Goal: Task Accomplishment & Management: Manage account settings

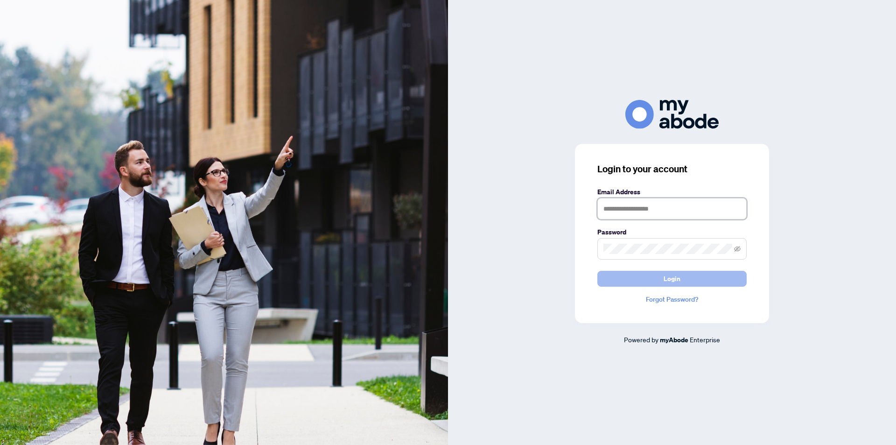
type input "**********"
click at [658, 277] on button "Login" at bounding box center [671, 279] width 149 height 16
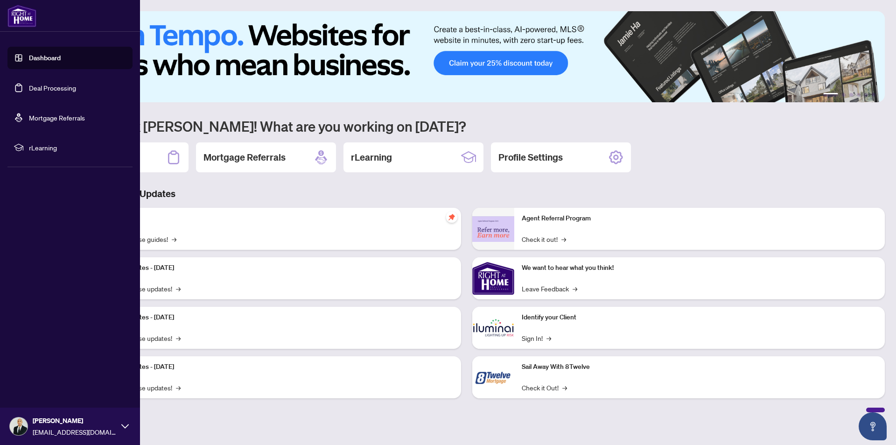
click at [38, 84] on link "Deal Processing" at bounding box center [52, 88] width 47 height 8
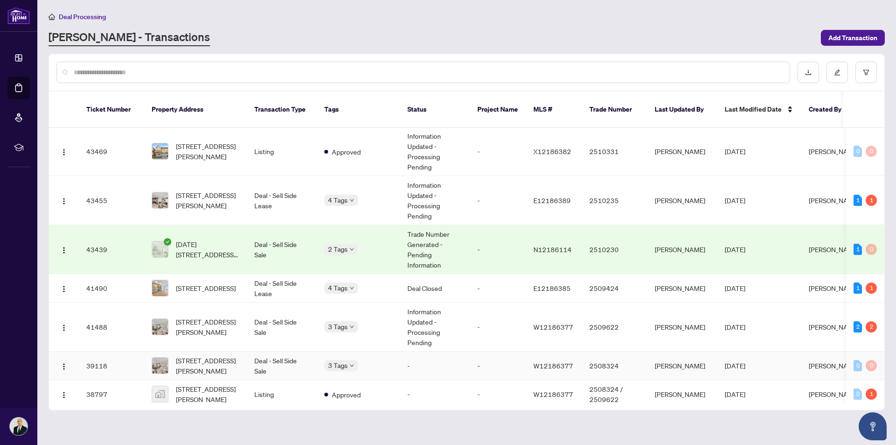
scroll to position [327, 0]
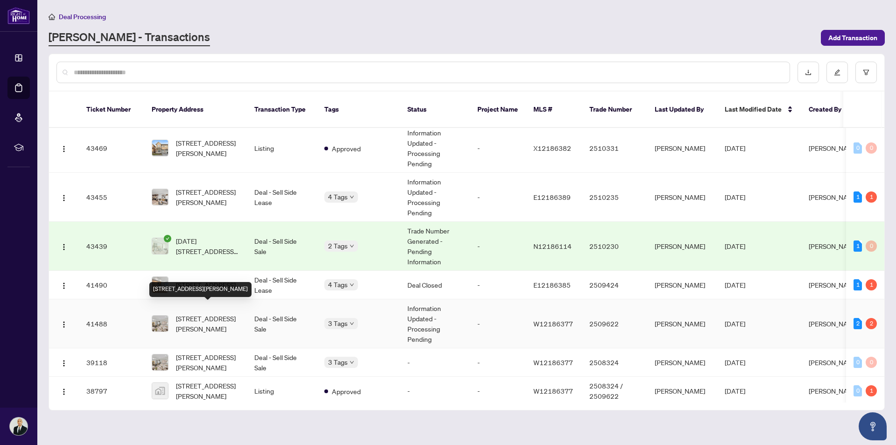
click at [206, 313] on span "[STREET_ADDRESS][PERSON_NAME]" at bounding box center [207, 323] width 63 height 21
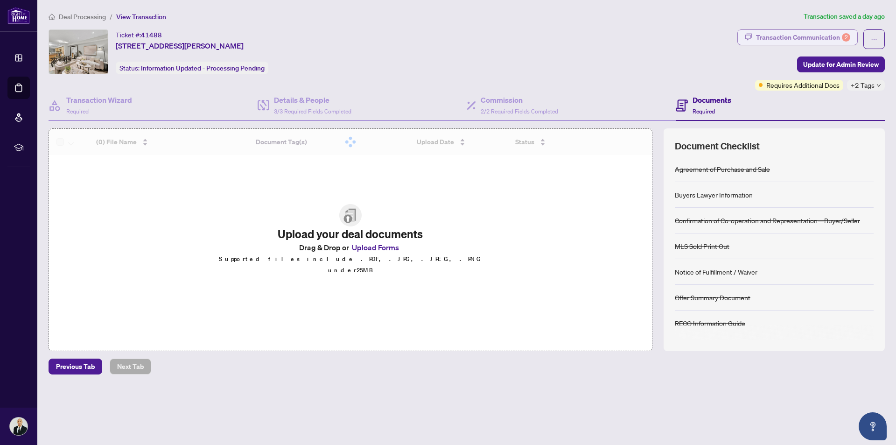
click at [795, 33] on div "Transaction Communication 2" at bounding box center [803, 37] width 94 height 15
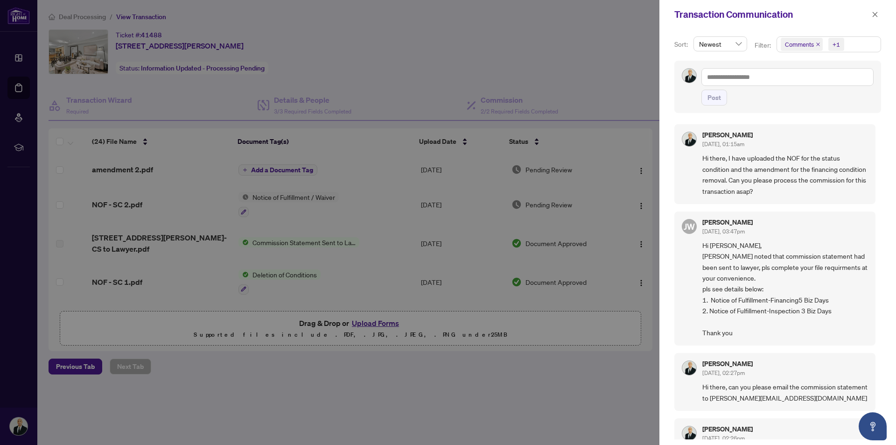
click at [489, 403] on div at bounding box center [448, 222] width 896 height 445
click at [726, 223] on h5 "[PERSON_NAME]" at bounding box center [727, 222] width 50 height 7
click at [689, 228] on span "JW" at bounding box center [688, 226] width 11 height 13
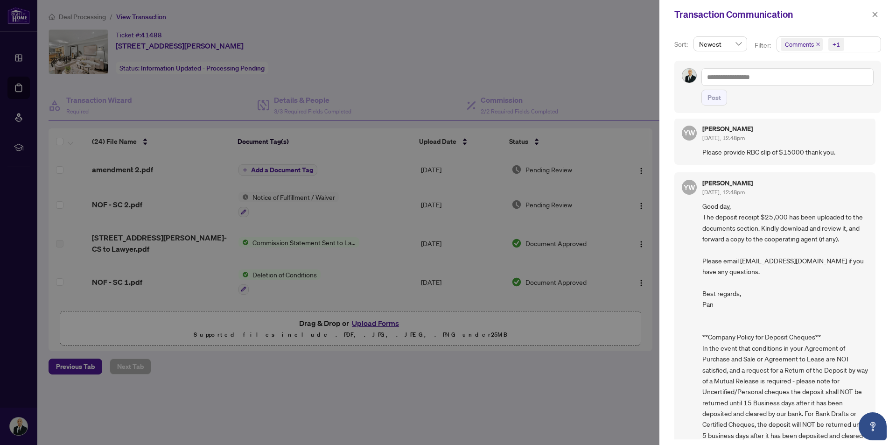
scroll to position [1799, 0]
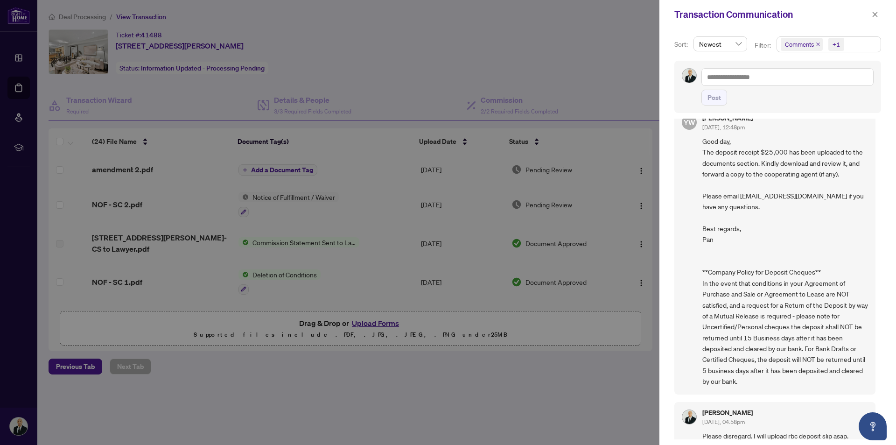
click at [521, 396] on div at bounding box center [448, 222] width 896 height 445
click at [21, 146] on div at bounding box center [448, 222] width 896 height 445
click at [873, 19] on span "button" at bounding box center [874, 14] width 7 height 15
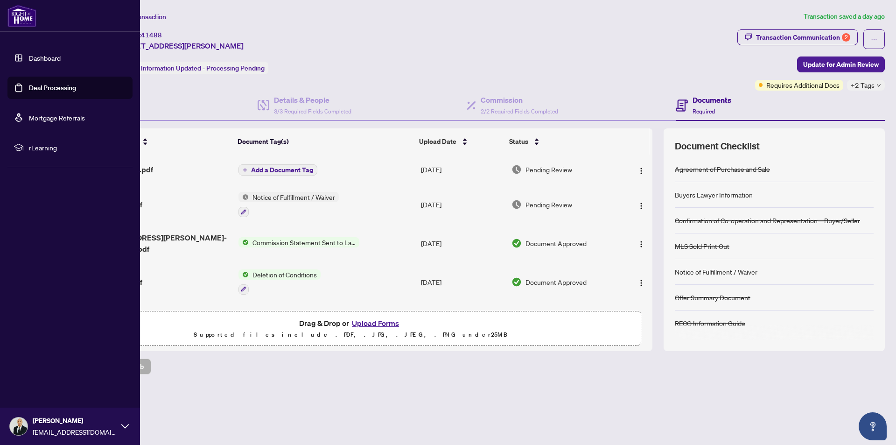
click at [29, 58] on link "Dashboard" at bounding box center [45, 58] width 32 height 8
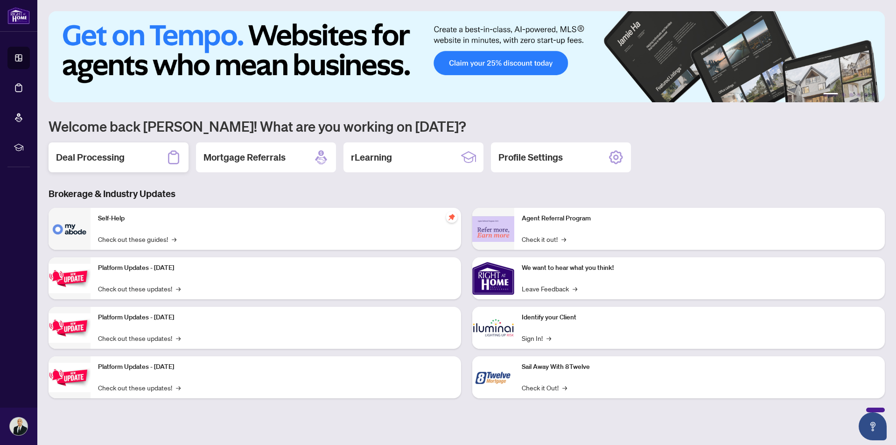
click at [169, 161] on icon at bounding box center [173, 157] width 15 height 15
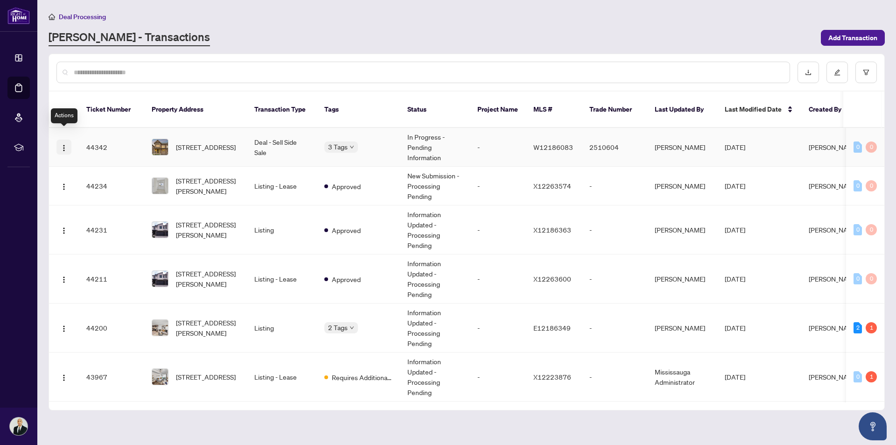
click at [64, 144] on img "button" at bounding box center [63, 147] width 7 height 7
click at [377, 425] on main "Deal Processing [PERSON_NAME] - Transactions Add Transaction Ticket Number Prop…" at bounding box center [466, 222] width 858 height 445
click at [868, 427] on icon "Open asap" at bounding box center [873, 426] width 12 height 12
